Goal: Information Seeking & Learning: Learn about a topic

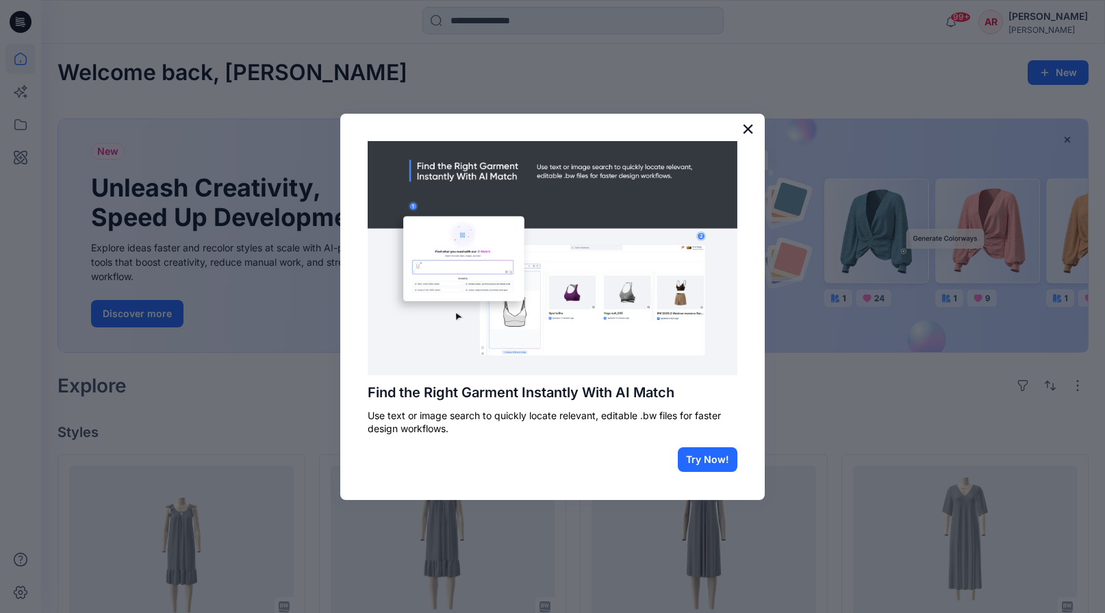
click at [747, 130] on button "×" at bounding box center [748, 129] width 13 height 22
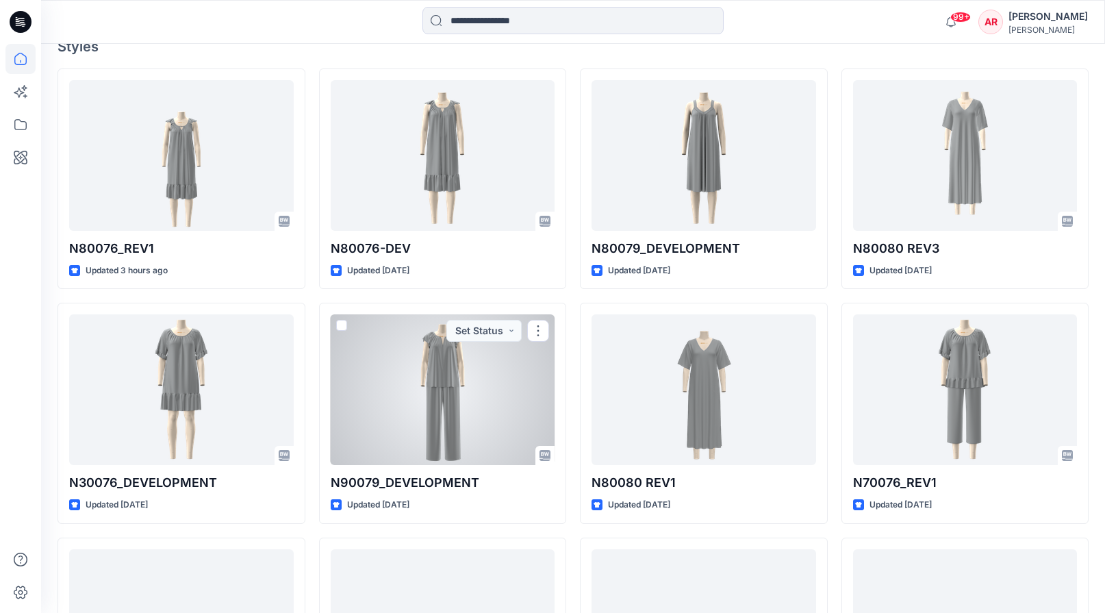
scroll to position [381, 0]
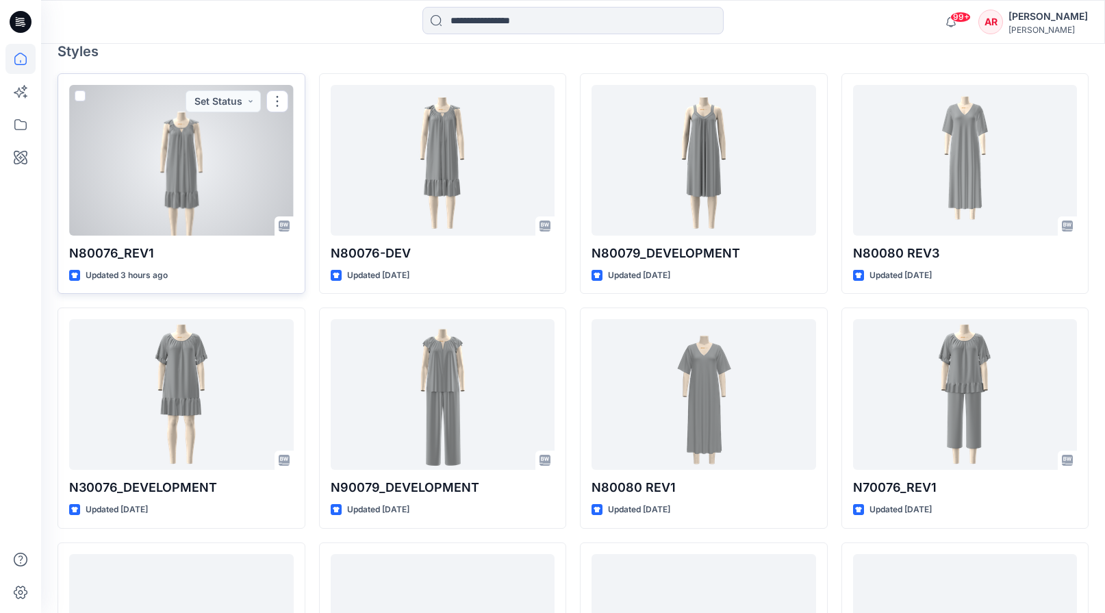
click at [174, 188] on div at bounding box center [181, 160] width 225 height 151
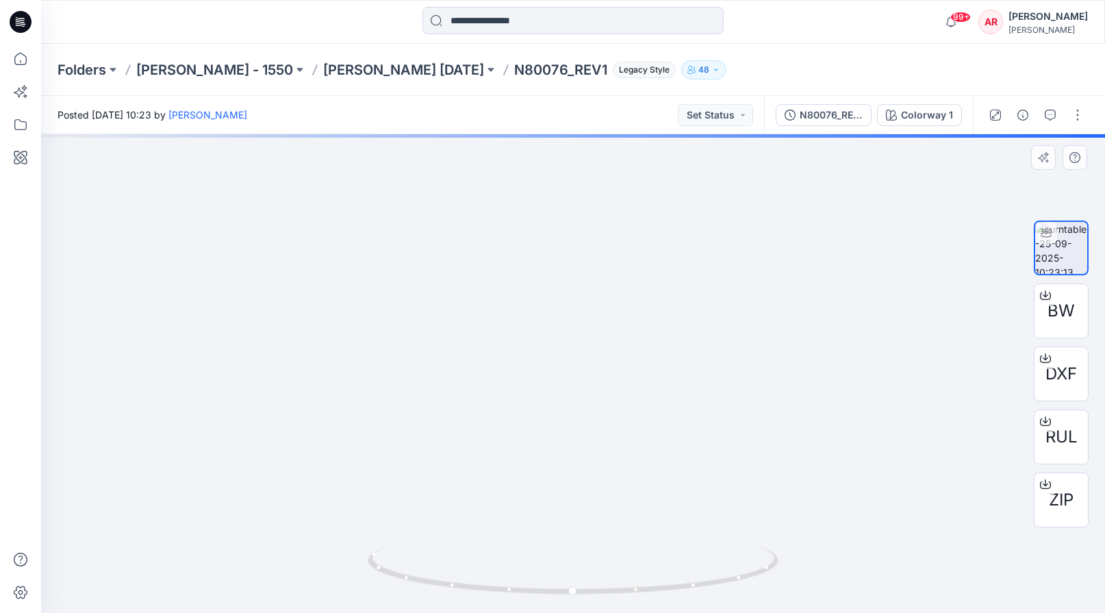
drag, startPoint x: 583, startPoint y: 194, endPoint x: 575, endPoint y: 452, distance: 258.3
click at [575, 452] on img at bounding box center [564, 288] width 1335 height 649
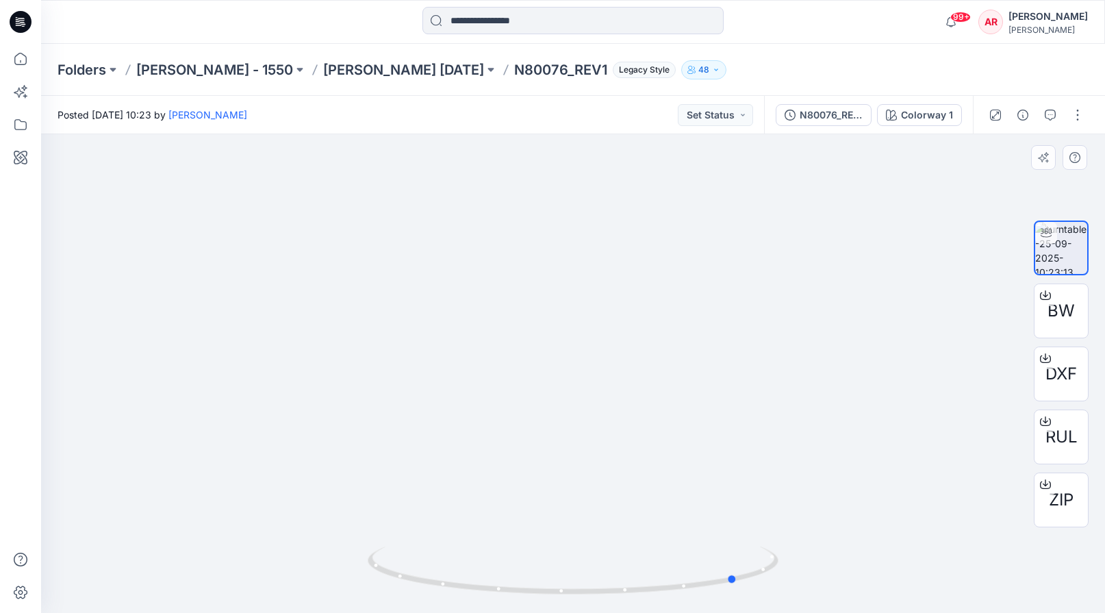
drag, startPoint x: 579, startPoint y: 590, endPoint x: 333, endPoint y: 562, distance: 247.4
click at [333, 562] on div at bounding box center [573, 373] width 1064 height 479
click at [342, 70] on p "[PERSON_NAME] [DATE]" at bounding box center [403, 69] width 161 height 19
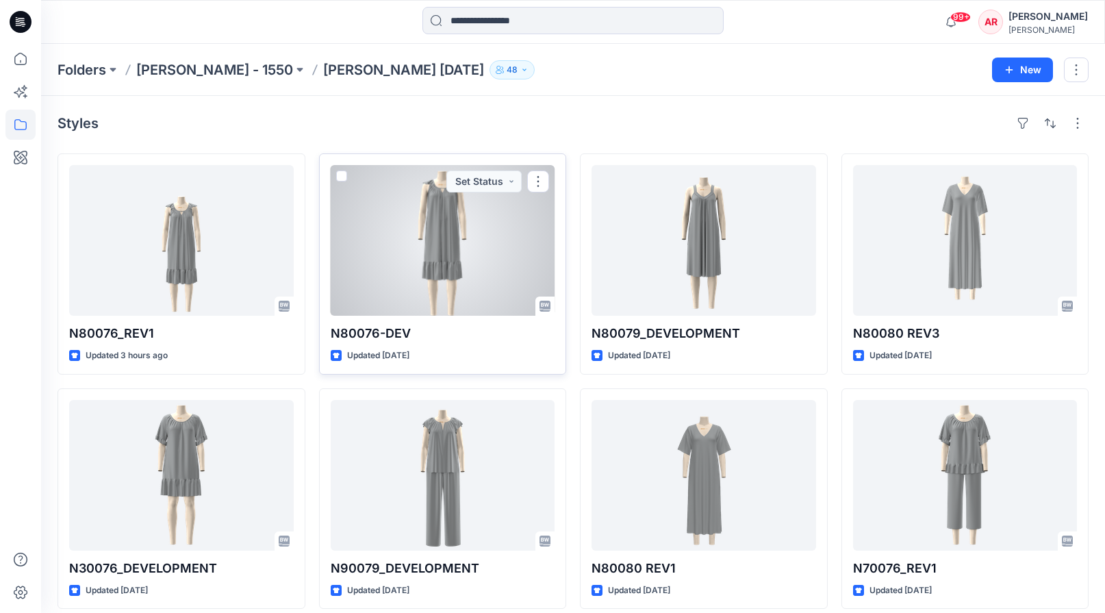
click at [449, 245] on div at bounding box center [443, 240] width 225 height 151
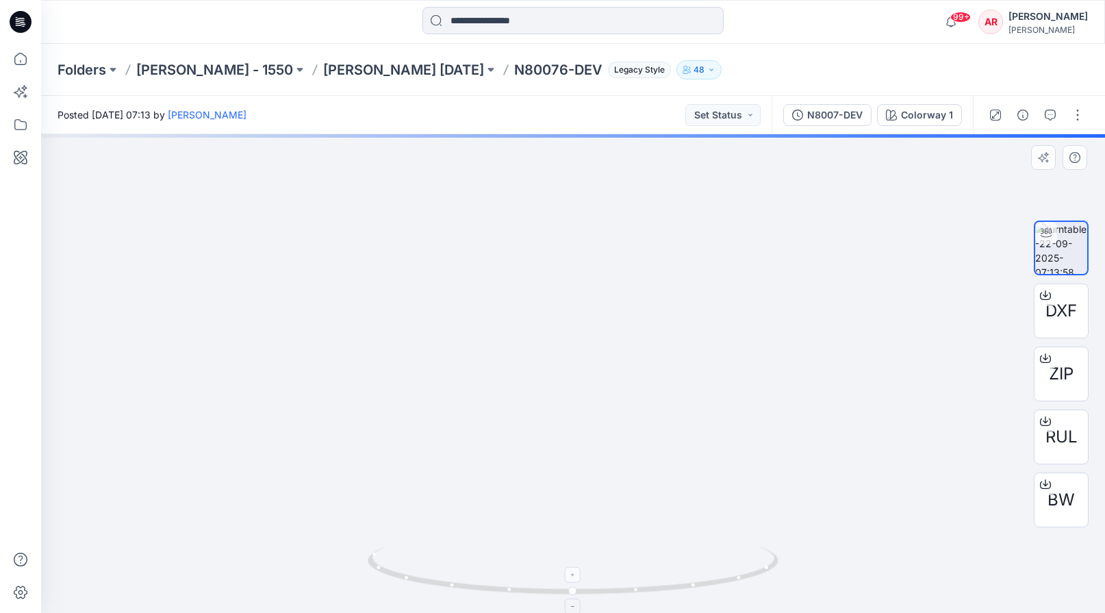
drag, startPoint x: 572, startPoint y: 243, endPoint x: 525, endPoint y: 572, distance: 332.7
click at [525, 572] on div at bounding box center [573, 373] width 1064 height 479
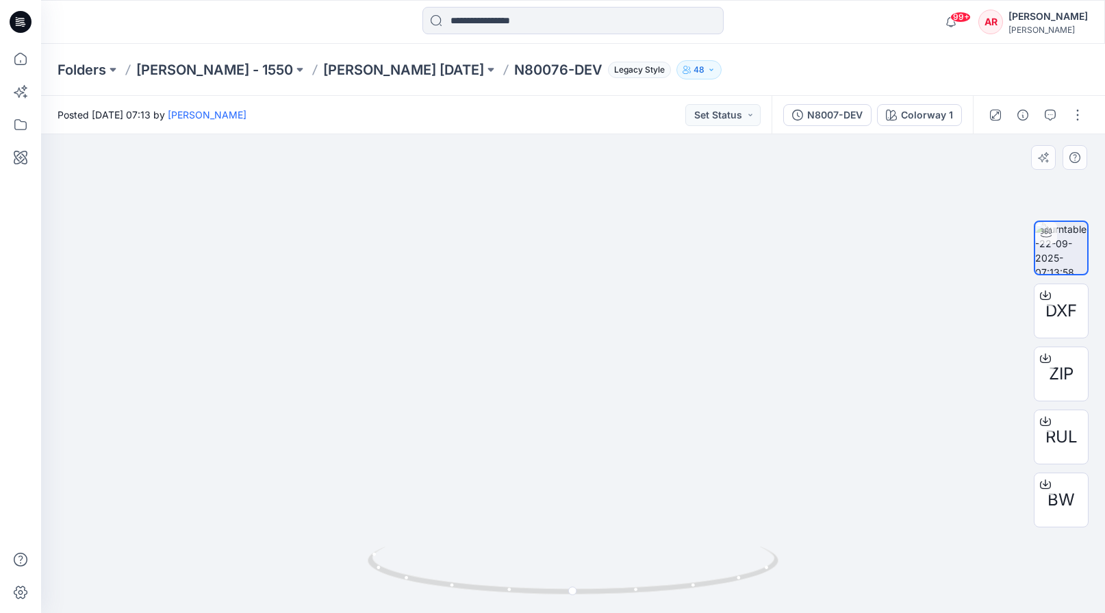
drag, startPoint x: 528, startPoint y: 356, endPoint x: 530, endPoint y: 395, distance: 39.1
click at [530, 395] on img at bounding box center [527, 344] width 1335 height 539
click at [348, 73] on p "[PERSON_NAME] [DATE]" at bounding box center [403, 69] width 161 height 19
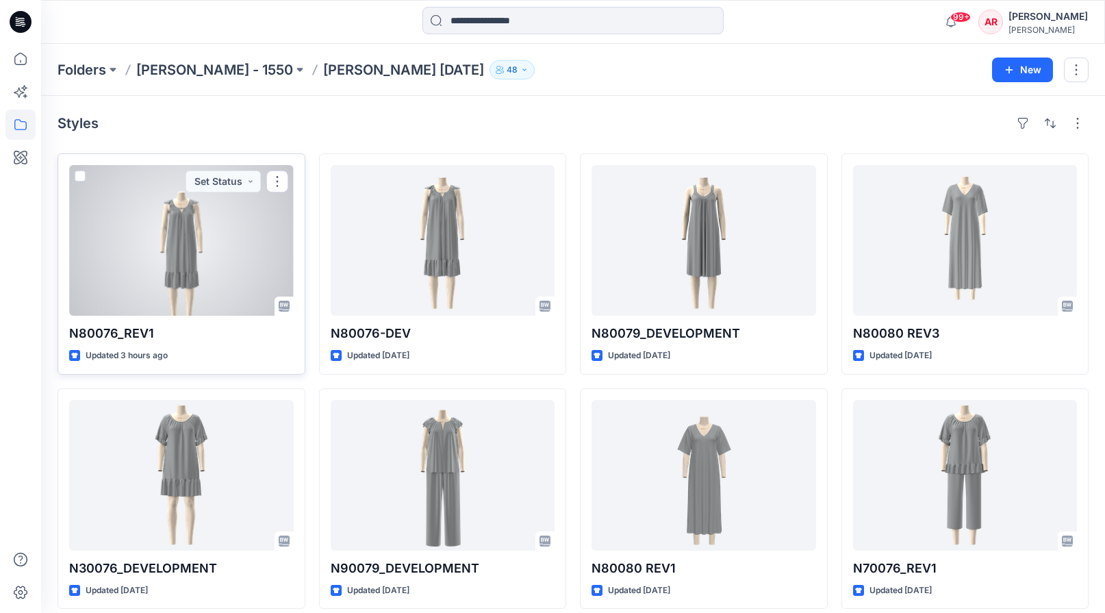
click at [204, 229] on div at bounding box center [181, 240] width 225 height 151
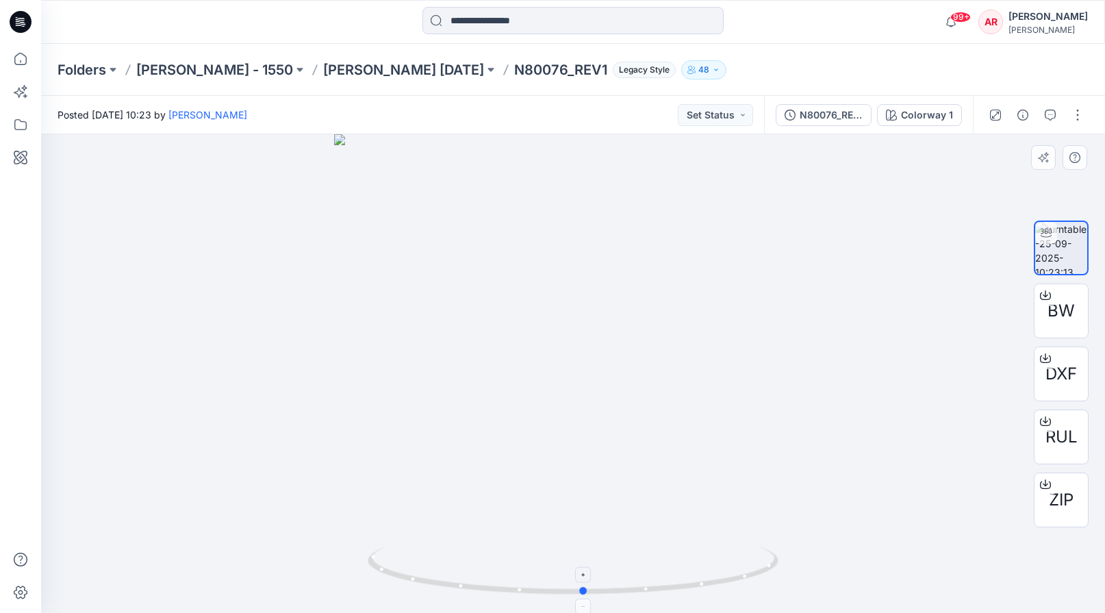
drag, startPoint x: 602, startPoint y: 591, endPoint x: 613, endPoint y: 581, distance: 15.0
click at [613, 581] on icon at bounding box center [575, 571] width 414 height 51
drag, startPoint x: 538, startPoint y: 193, endPoint x: 505, endPoint y: 338, distance: 149.0
click at [505, 338] on img at bounding box center [539, 229] width 1335 height 769
